Goal: Transaction & Acquisition: Purchase product/service

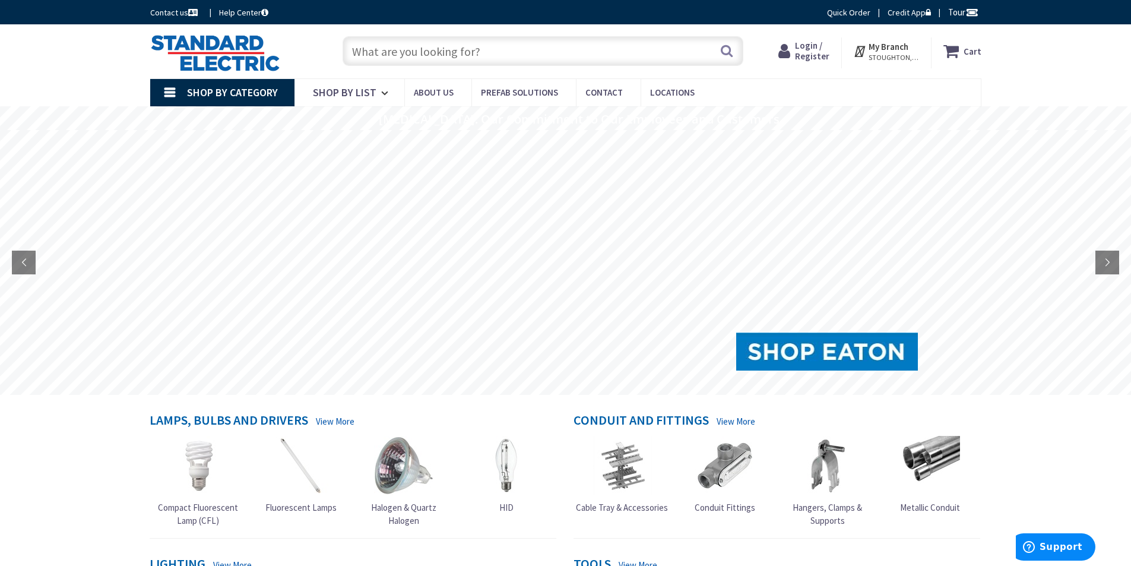
click at [806, 54] on span "Login / Register" at bounding box center [812, 51] width 34 height 22
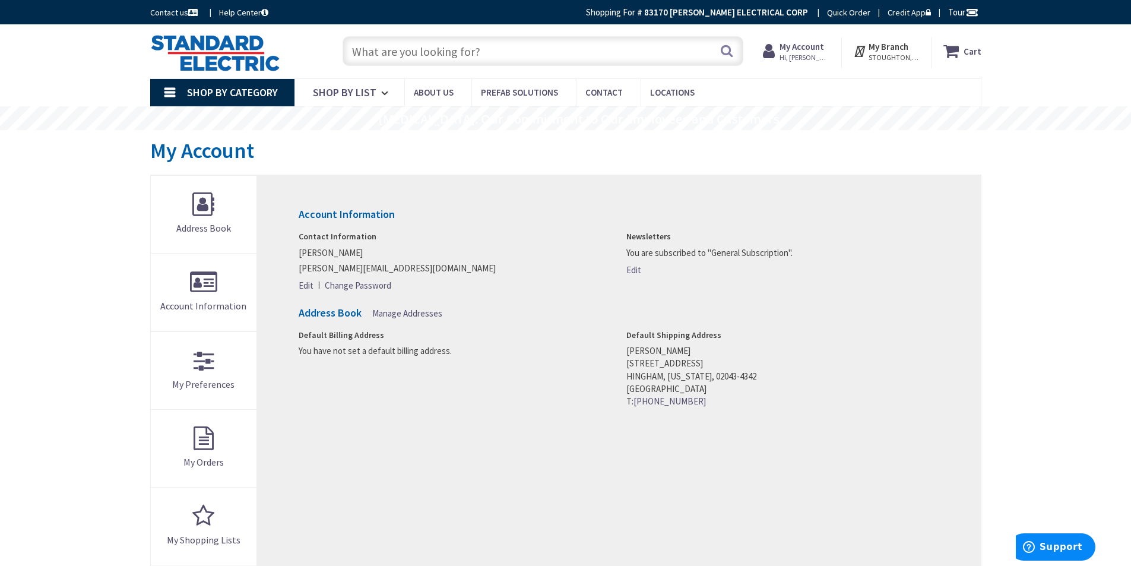
click at [491, 50] on input "text" at bounding box center [543, 51] width 401 height 30
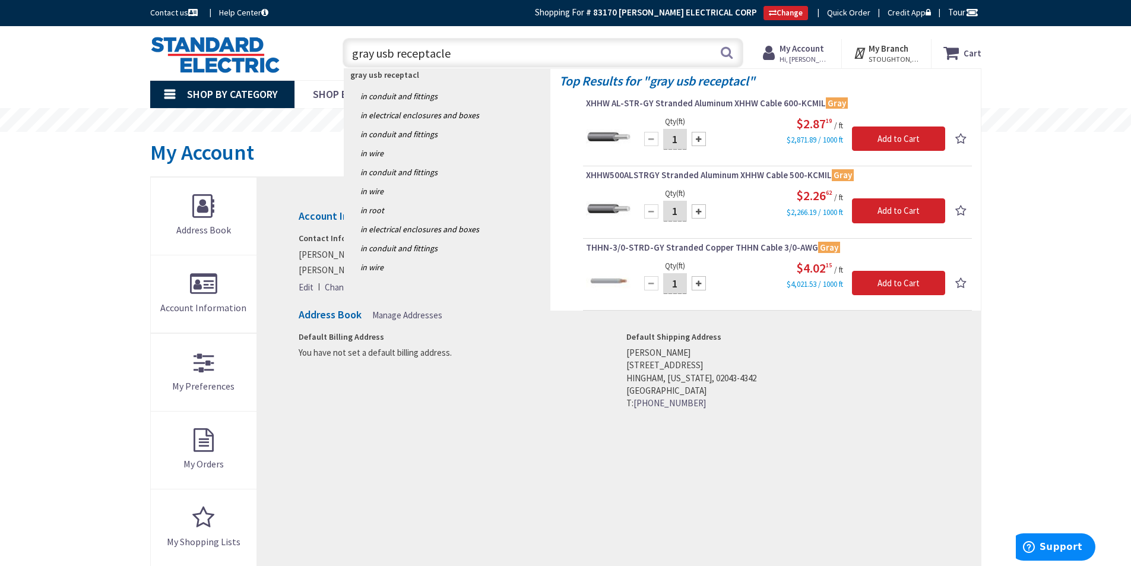
type input "gray usb receptacles"
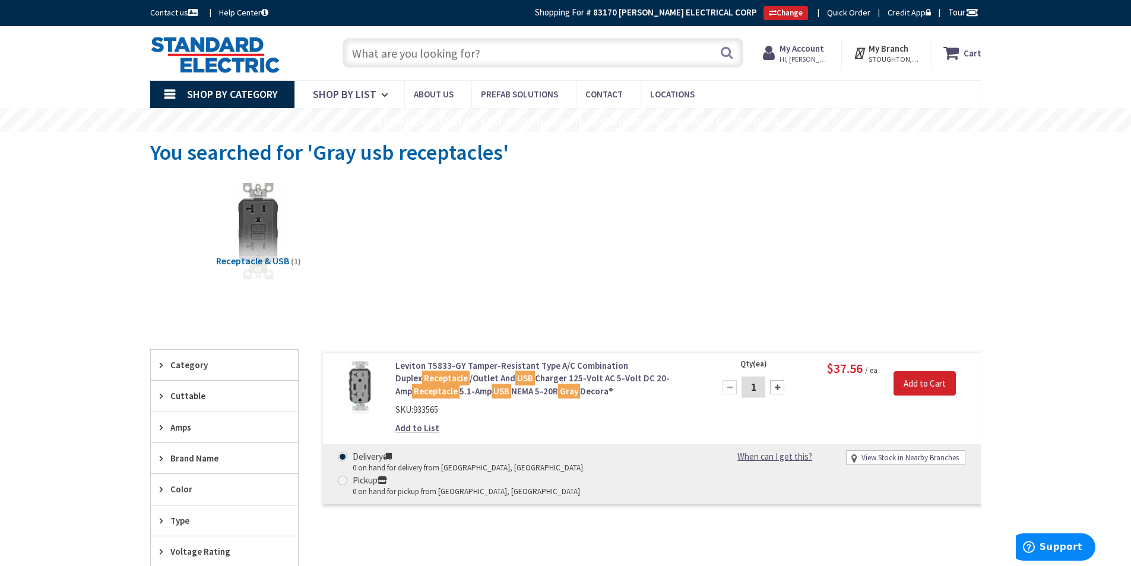
click at [428, 58] on input "text" at bounding box center [543, 53] width 401 height 30
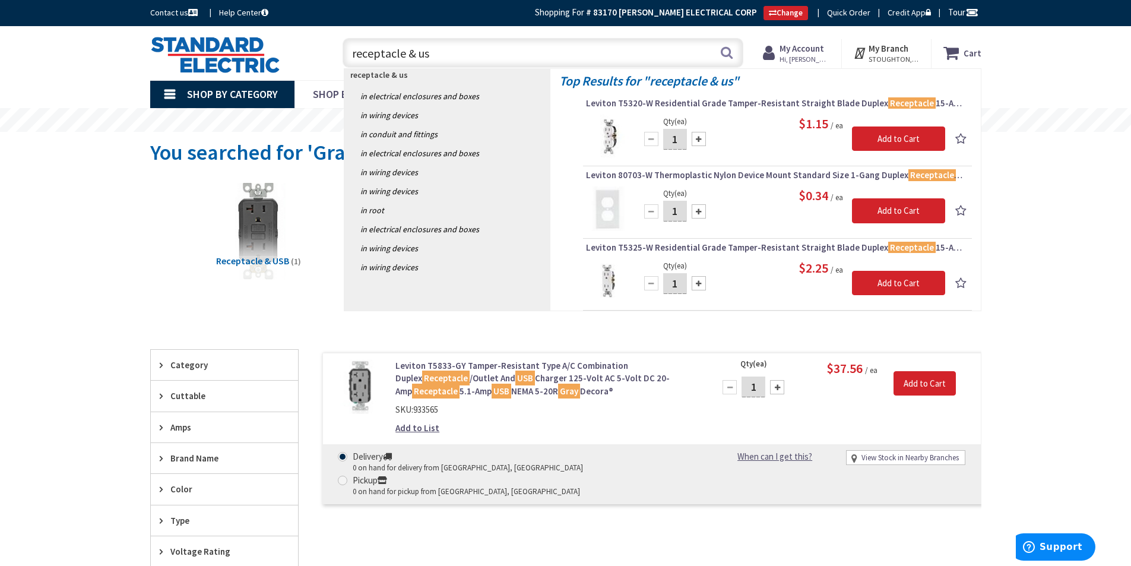
type input "receptacle & usb"
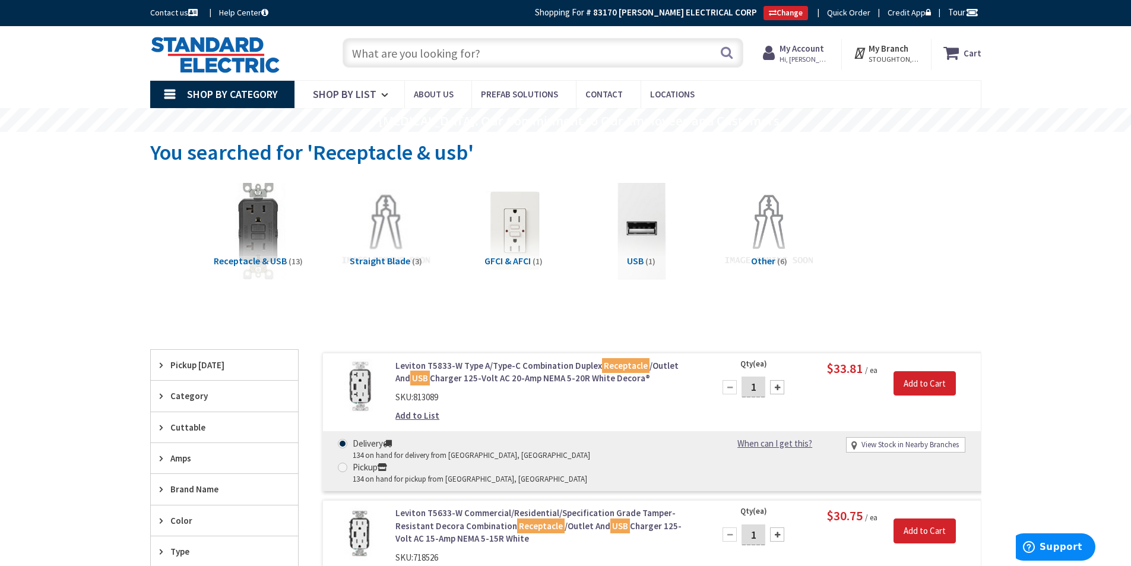
click at [440, 56] on input "text" at bounding box center [543, 53] width 401 height 30
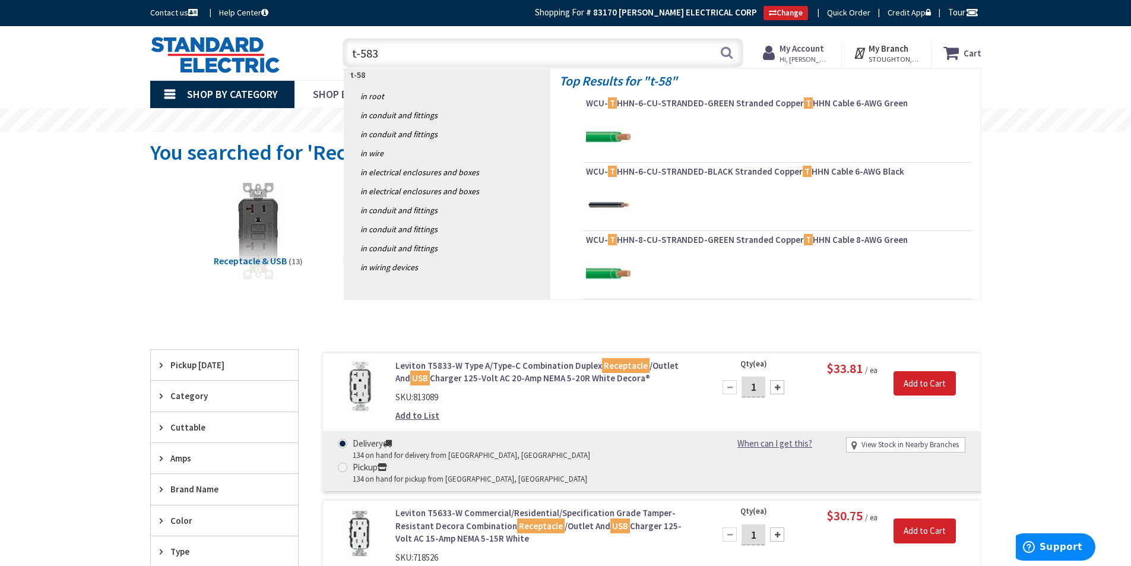
type input "t-5835"
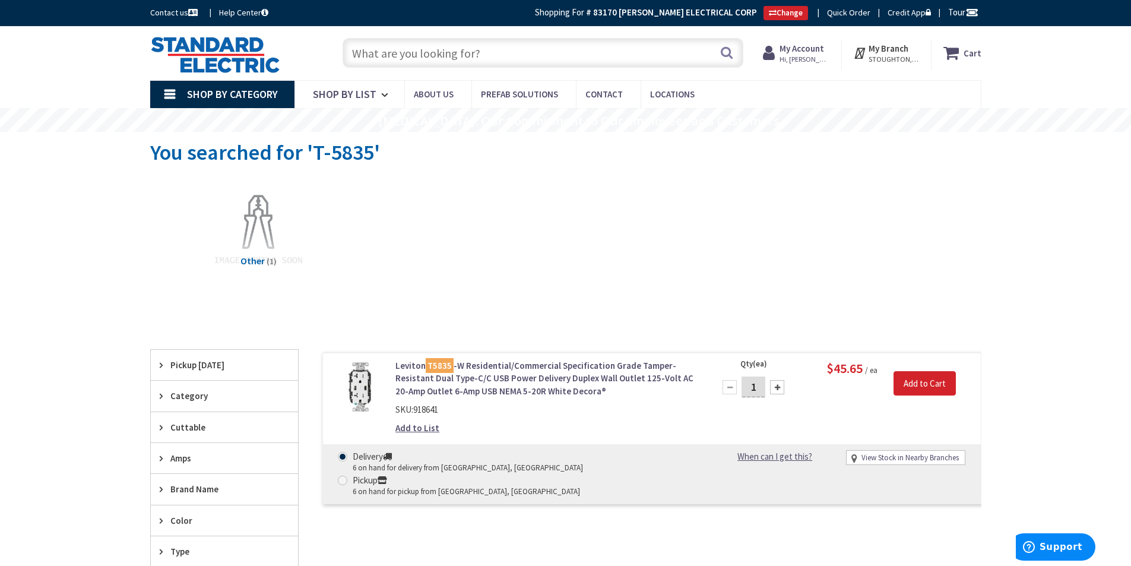
click at [380, 55] on input "text" at bounding box center [543, 53] width 401 height 30
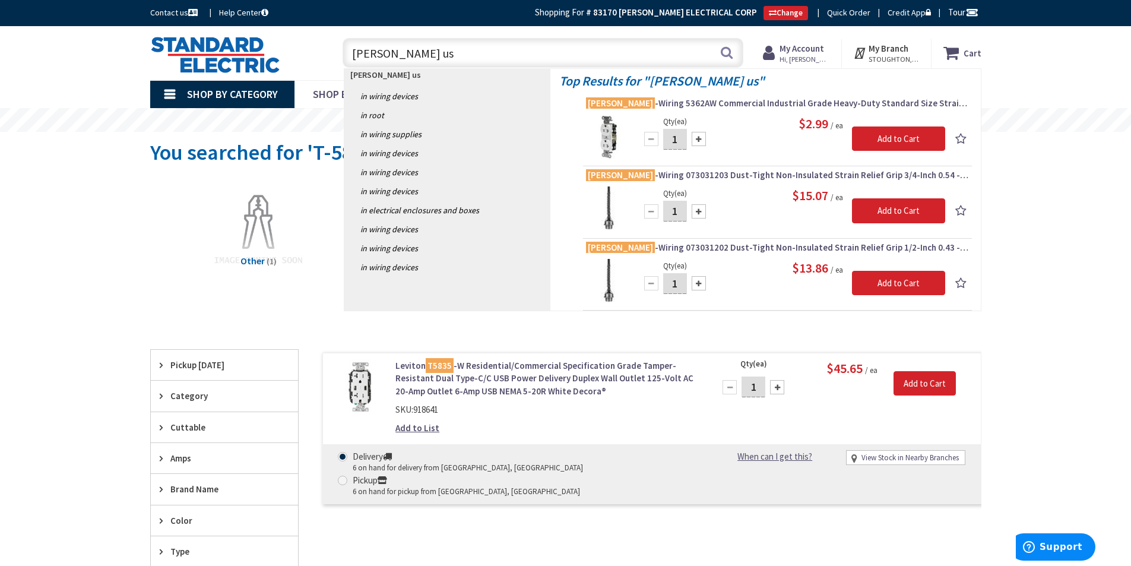
type input "hubbell usb"
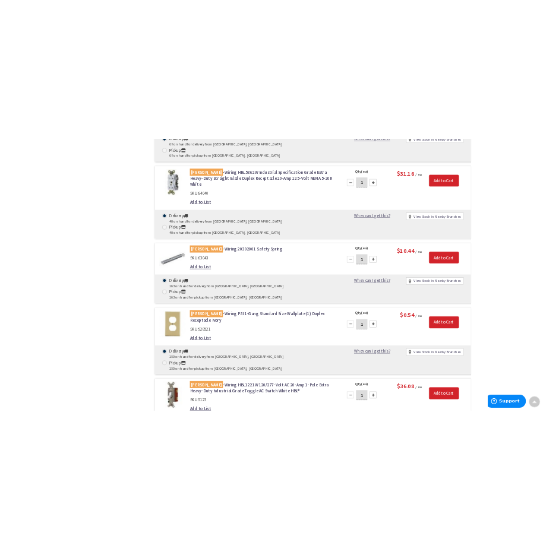
scroll to position [2437, 0]
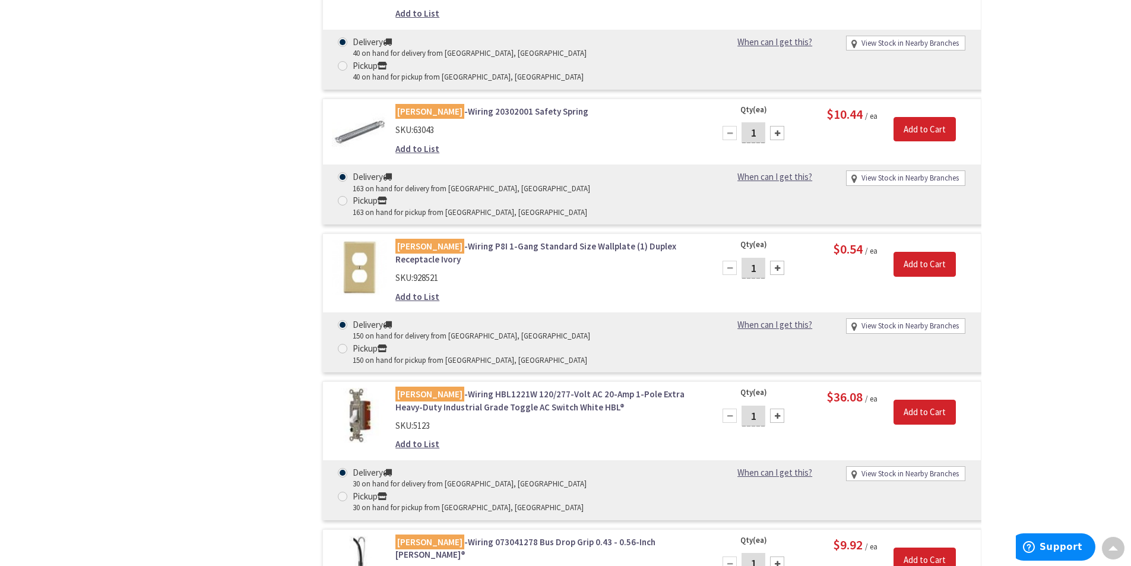
drag, startPoint x: 53, startPoint y: 10, endPoint x: 233, endPoint y: 112, distance: 206.1
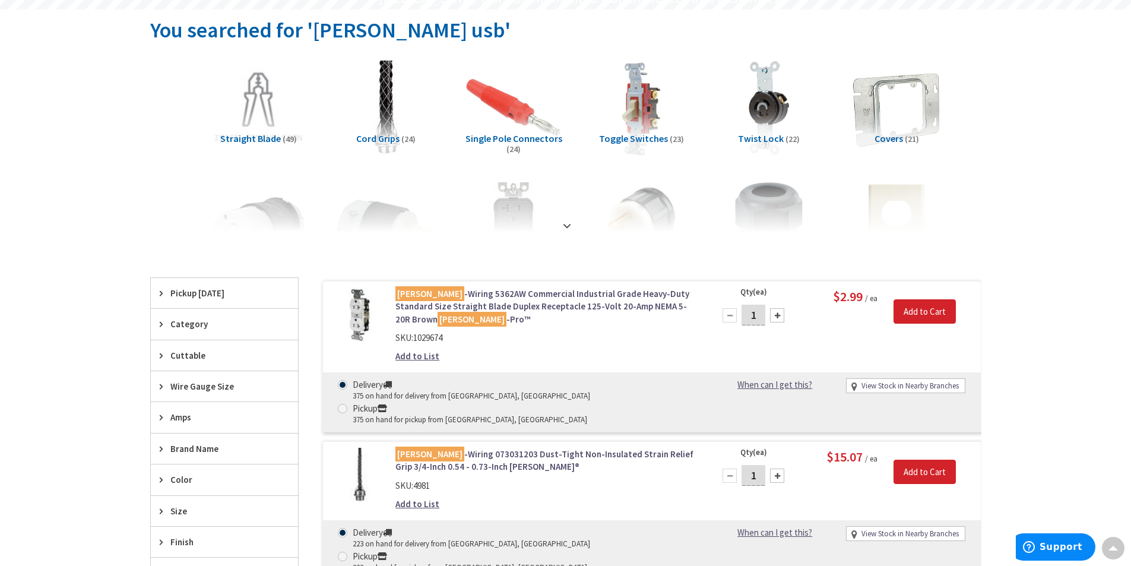
scroll to position [0, 0]
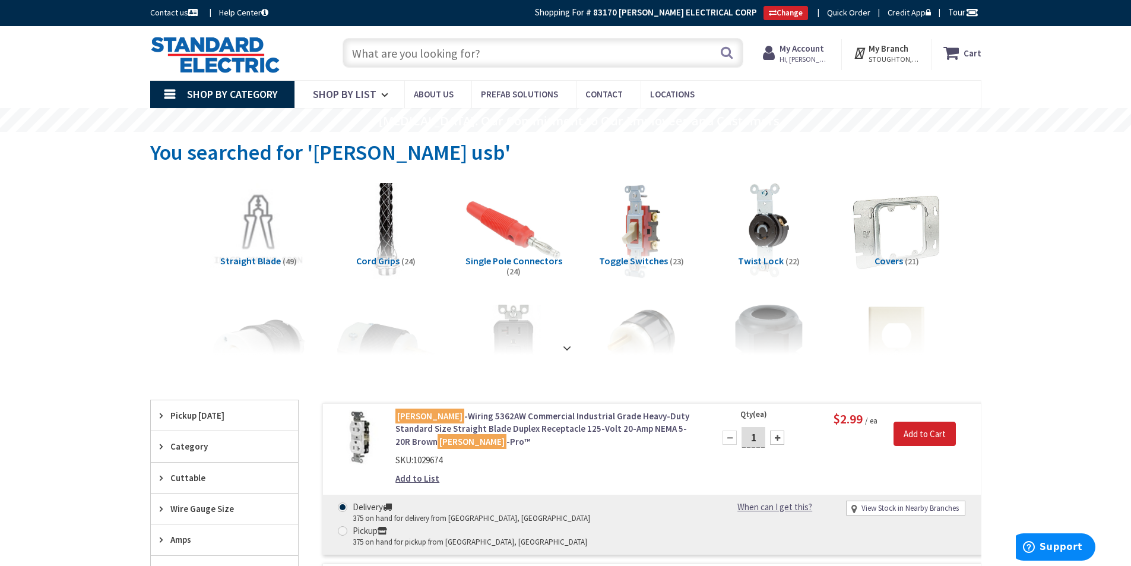
click at [436, 49] on input "text" at bounding box center [543, 53] width 401 height 30
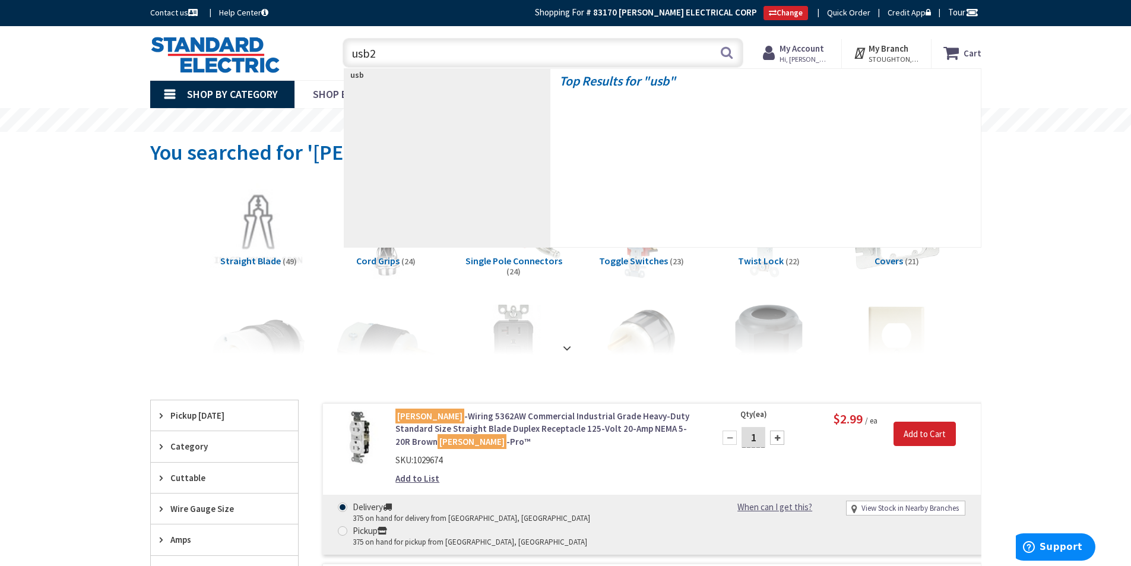
type input "usb20"
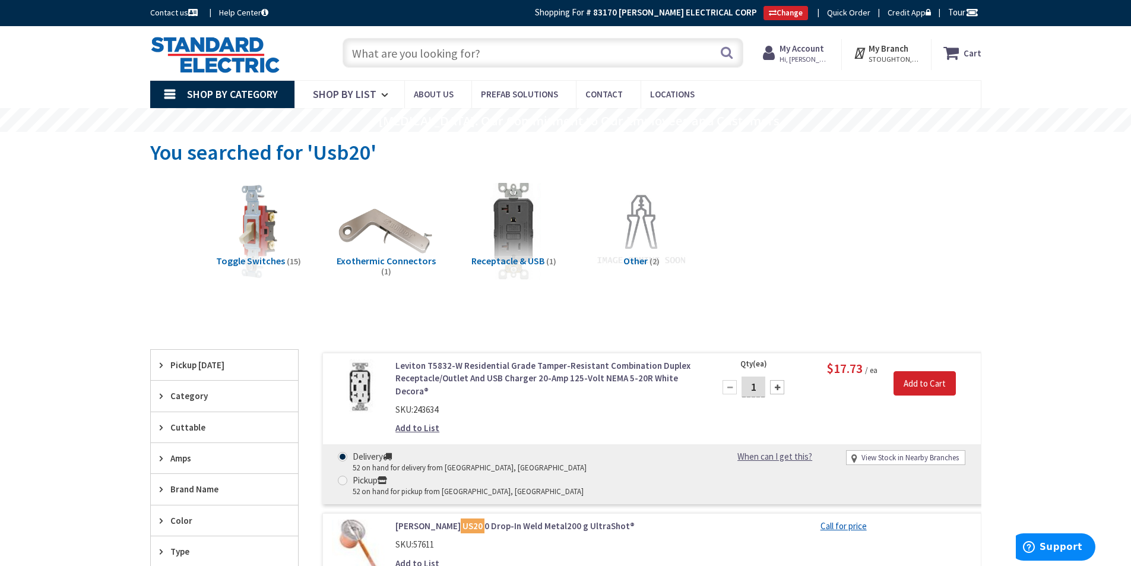
drag, startPoint x: 852, startPoint y: 61, endPoint x: 1062, endPoint y: 387, distance: 387.4
drag, startPoint x: 803, startPoint y: 53, endPoint x: 964, endPoint y: 134, distance: 180.1
click at [800, 55] on span "Hi, [PERSON_NAME]" at bounding box center [805, 60] width 50 height 10
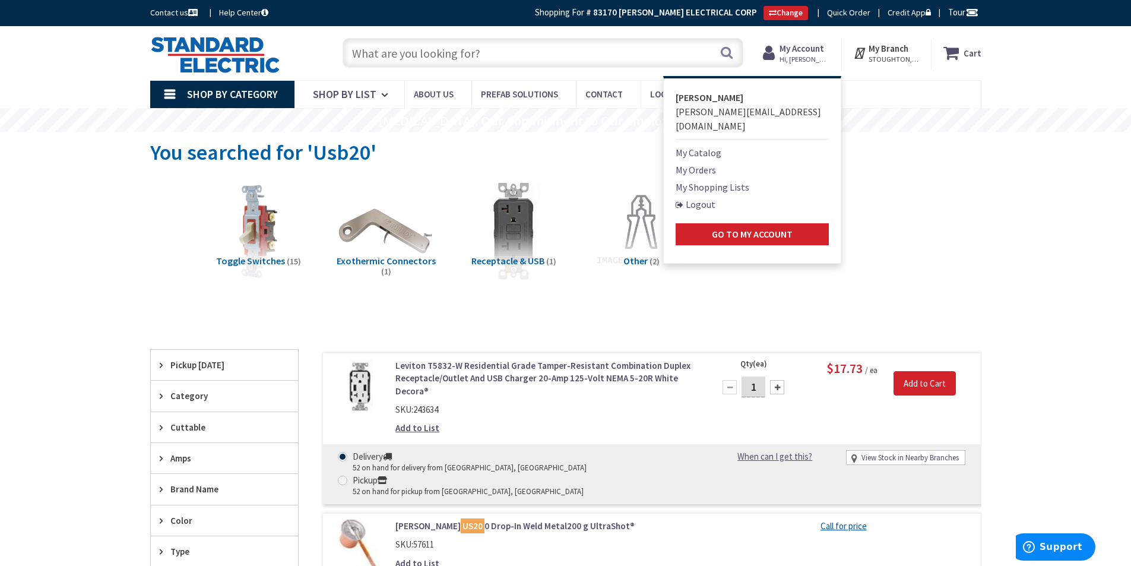
click at [694, 197] on link "Logout" at bounding box center [696, 204] width 40 height 14
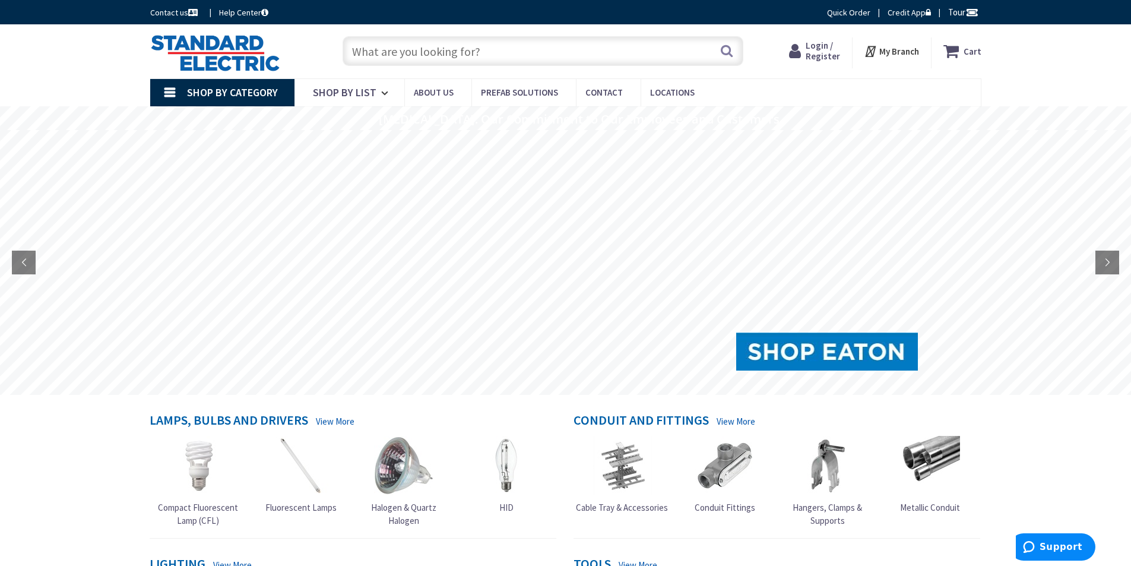
click at [818, 50] on span "Login / Register" at bounding box center [823, 51] width 34 height 22
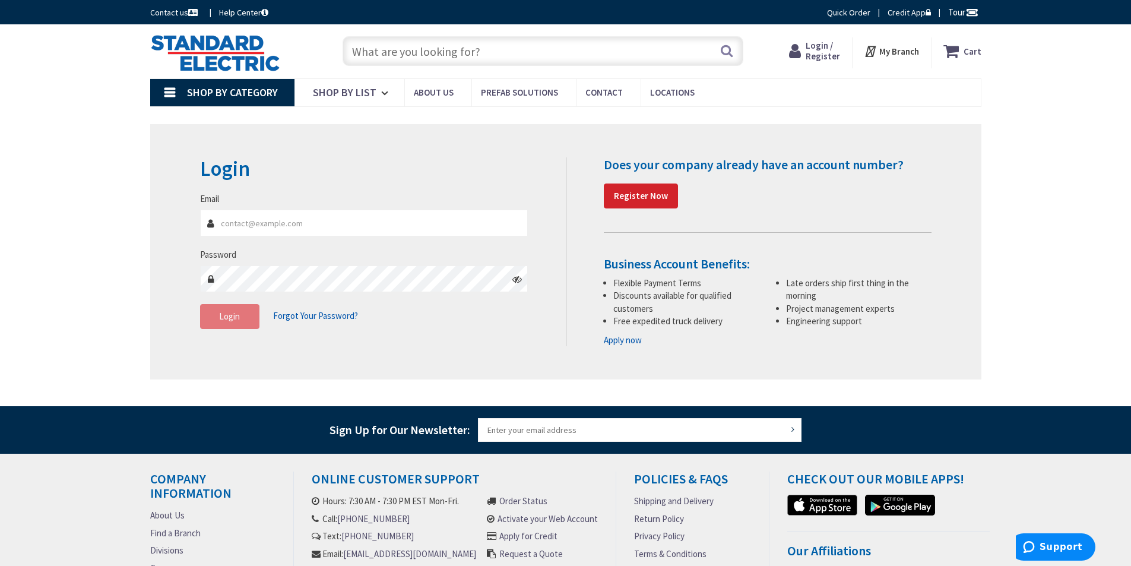
type input "[PERSON_NAME][EMAIL_ADDRESS][DOMAIN_NAME]"
click at [224, 320] on span "Login" at bounding box center [229, 316] width 21 height 11
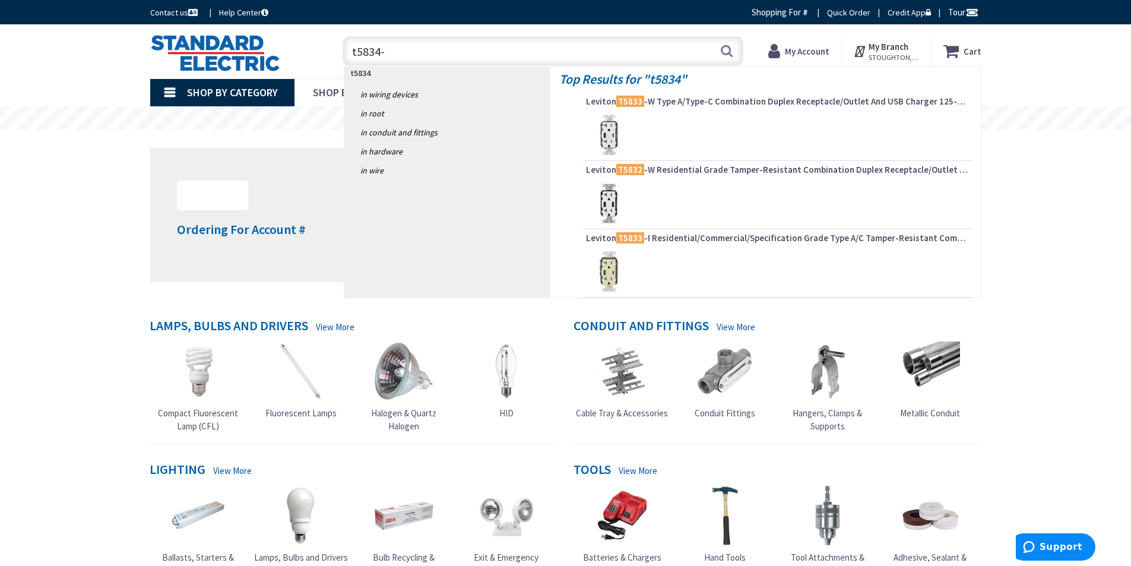
type input "t5834-g"
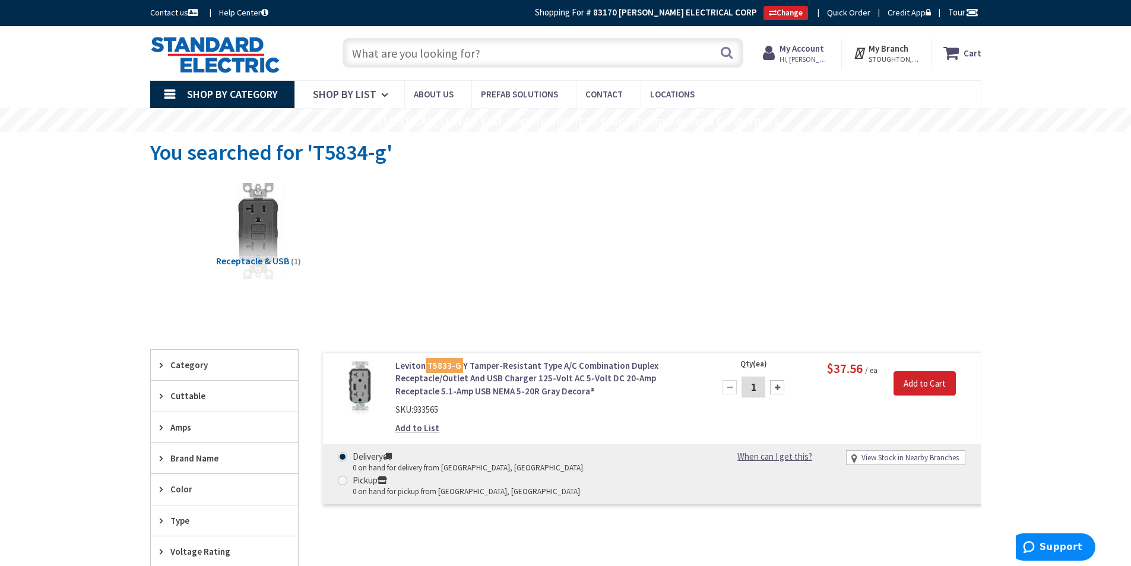
click at [398, 53] on input "text" at bounding box center [543, 53] width 401 height 30
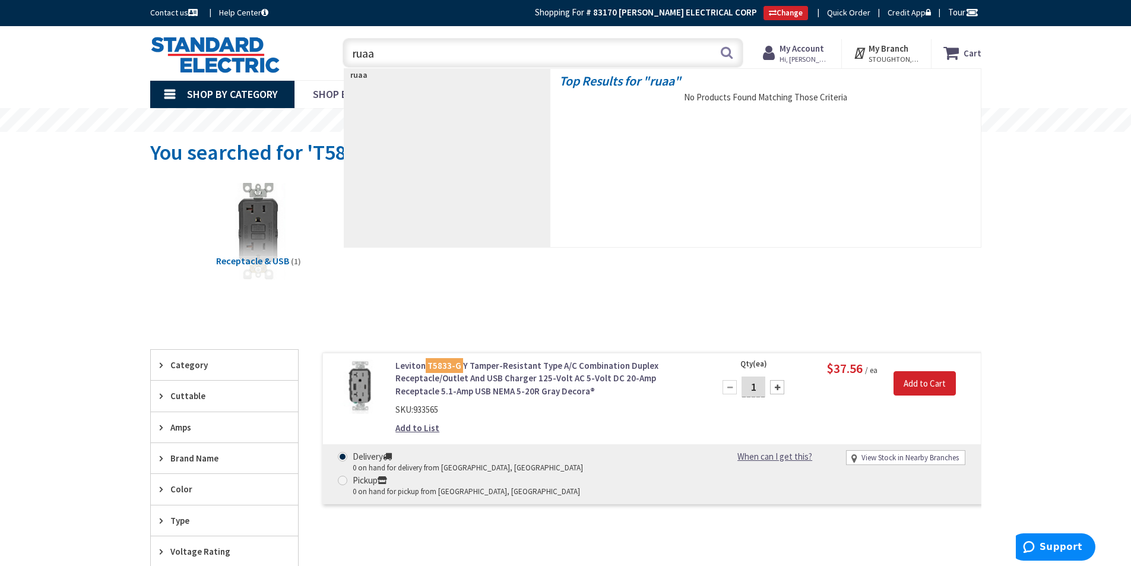
type input "ruaa2"
